Goal: Find contact information: Find contact information

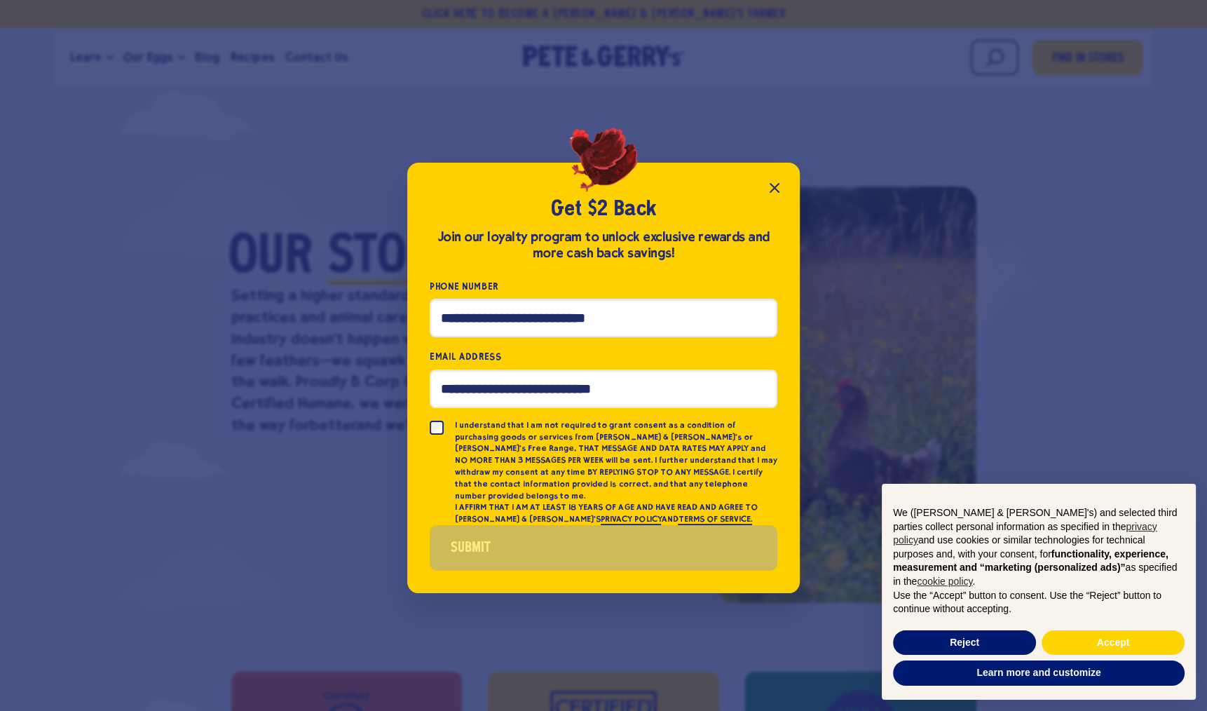
click at [769, 195] on icon "Close popup" at bounding box center [774, 187] width 17 height 17
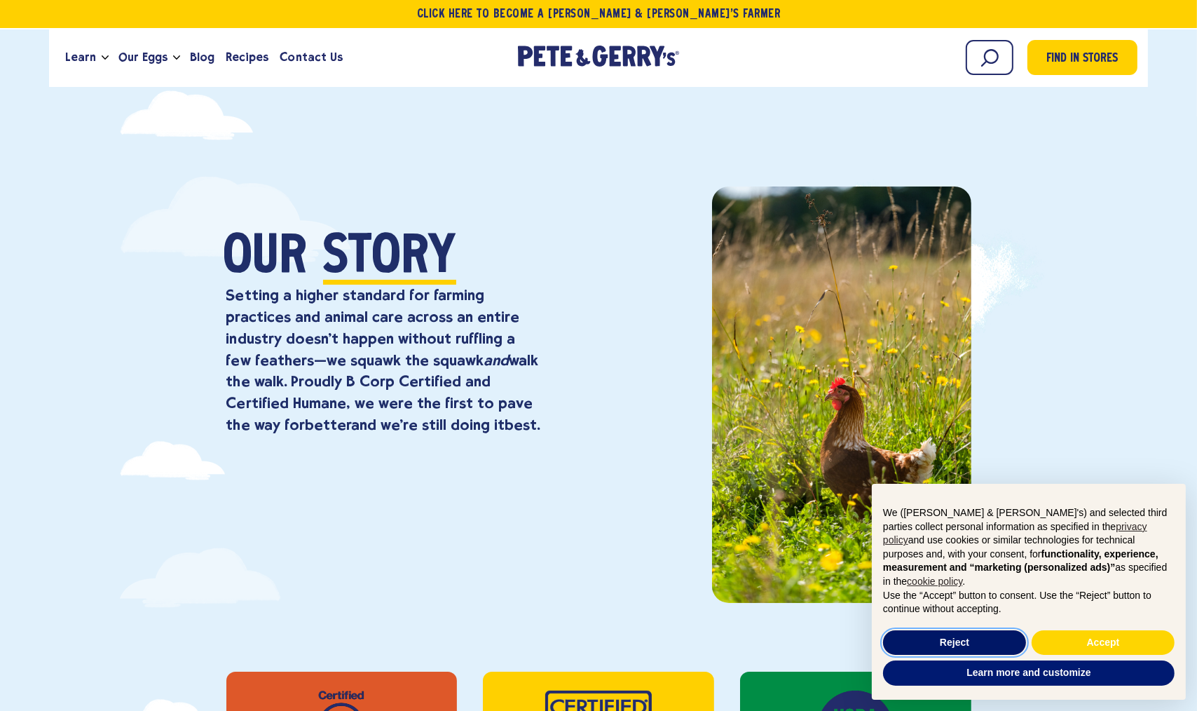
click at [977, 640] on button "Reject" at bounding box center [954, 642] width 143 height 25
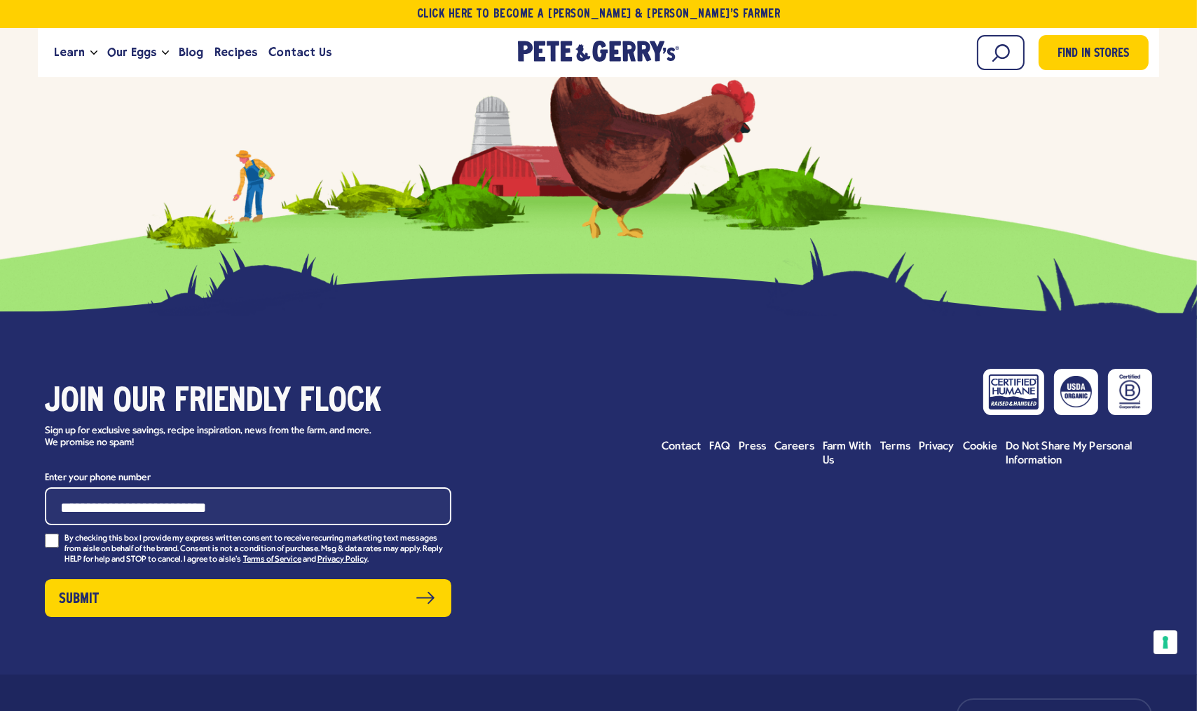
scroll to position [6126, 0]
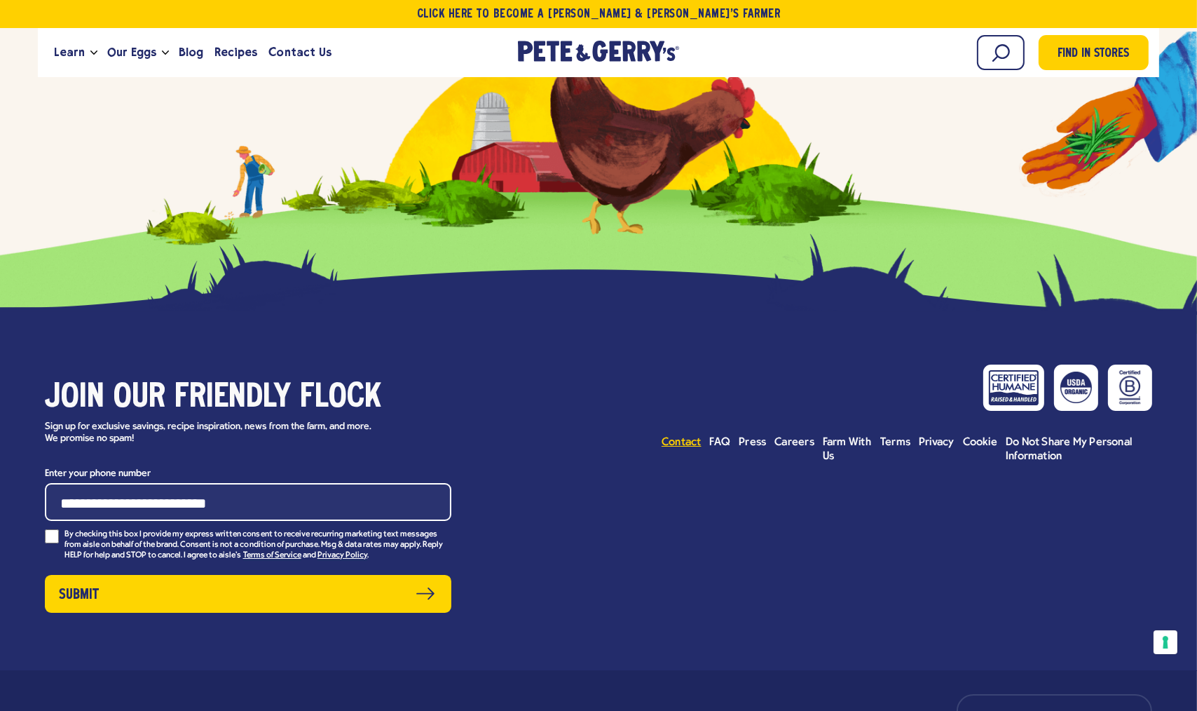
click at [687, 437] on span "Contact" at bounding box center [682, 442] width 40 height 11
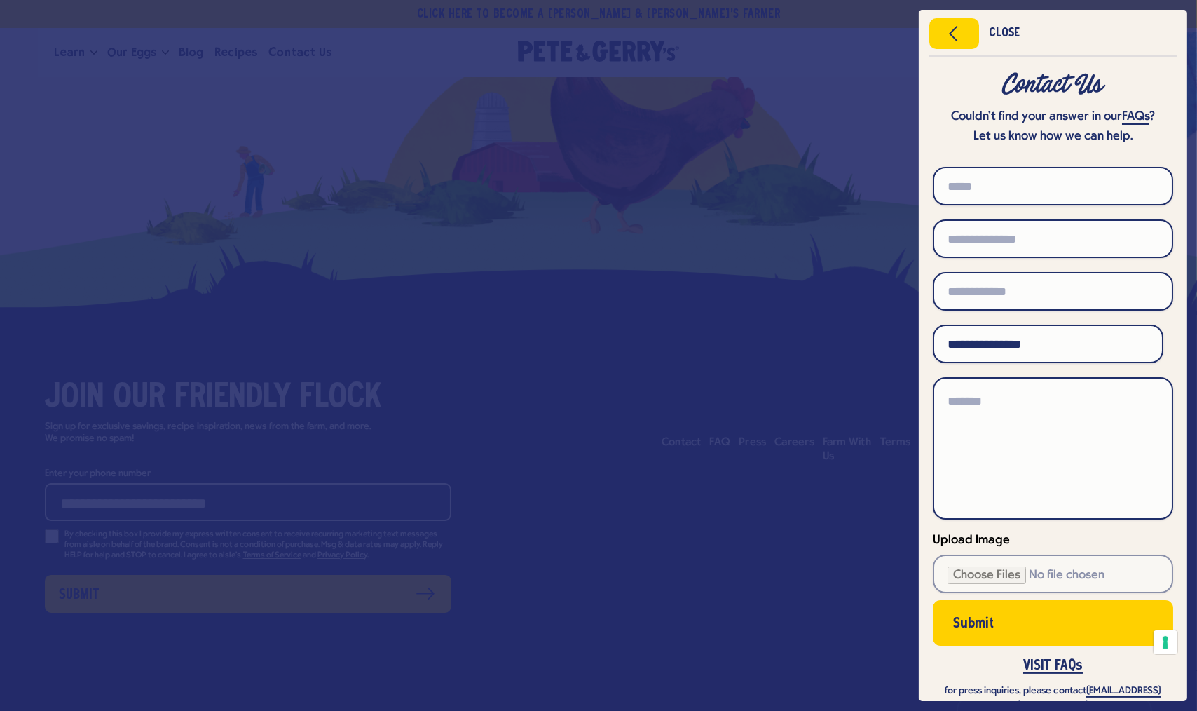
click at [792, 393] on div at bounding box center [598, 355] width 1197 height 711
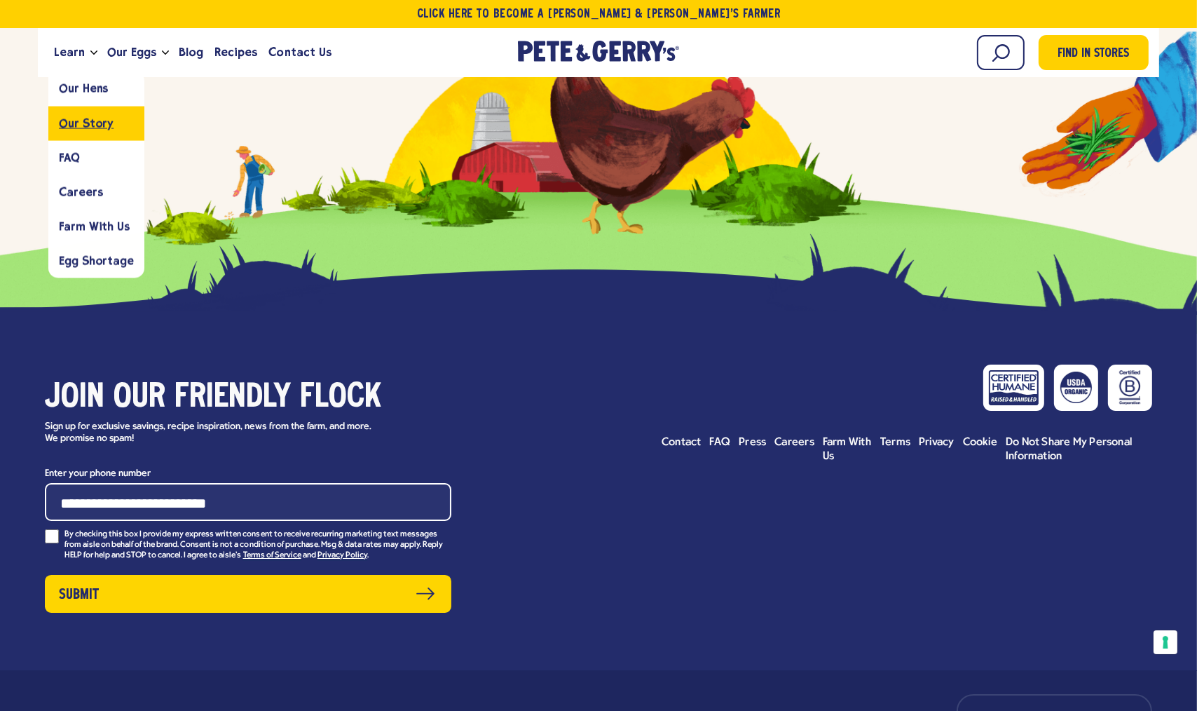
click at [75, 114] on link "Our Story" at bounding box center [96, 123] width 96 height 34
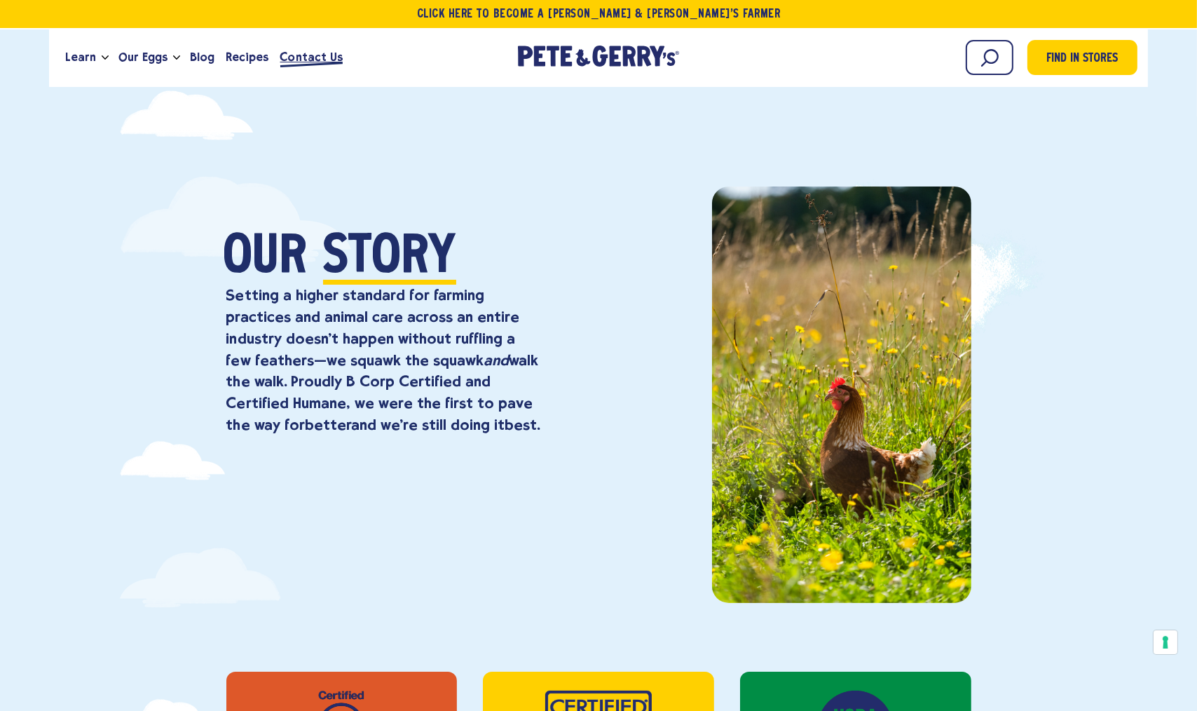
click at [325, 53] on span "Contact Us" at bounding box center [311, 57] width 62 height 18
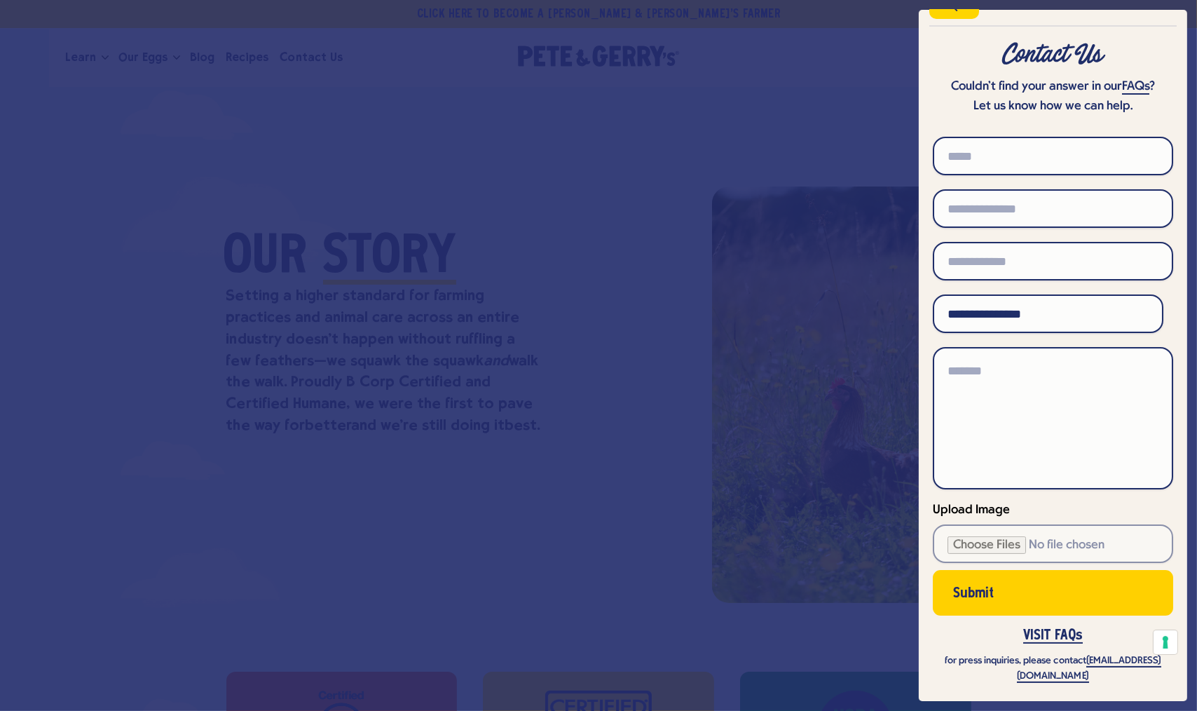
click at [554, 441] on div at bounding box center [598, 355] width 1197 height 711
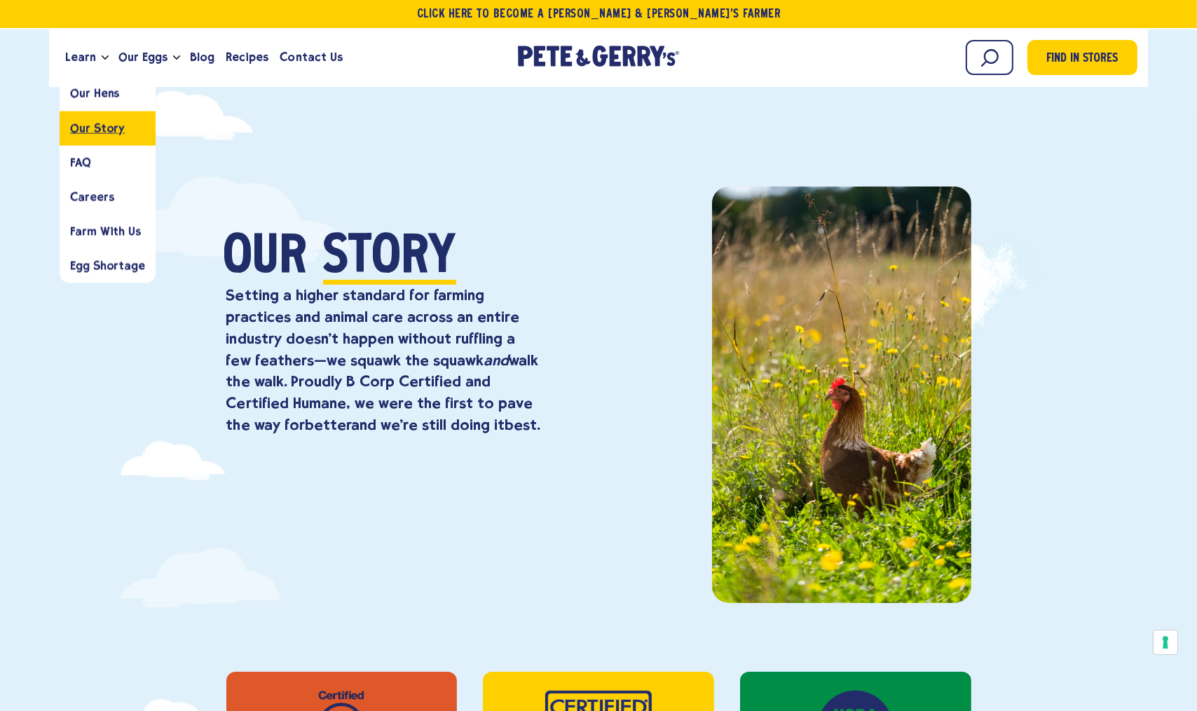
click at [93, 139] on link "Our Story" at bounding box center [108, 128] width 96 height 34
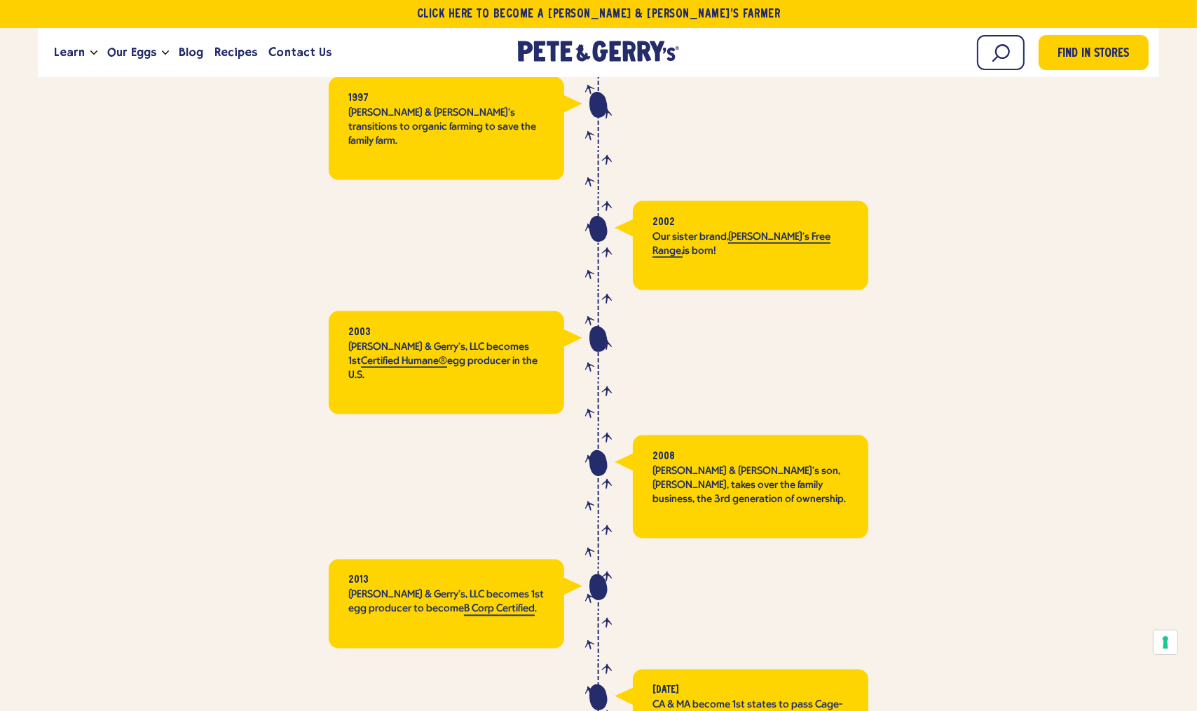
scroll to position [2740, 0]
